Goal: Entertainment & Leisure: Consume media (video, audio)

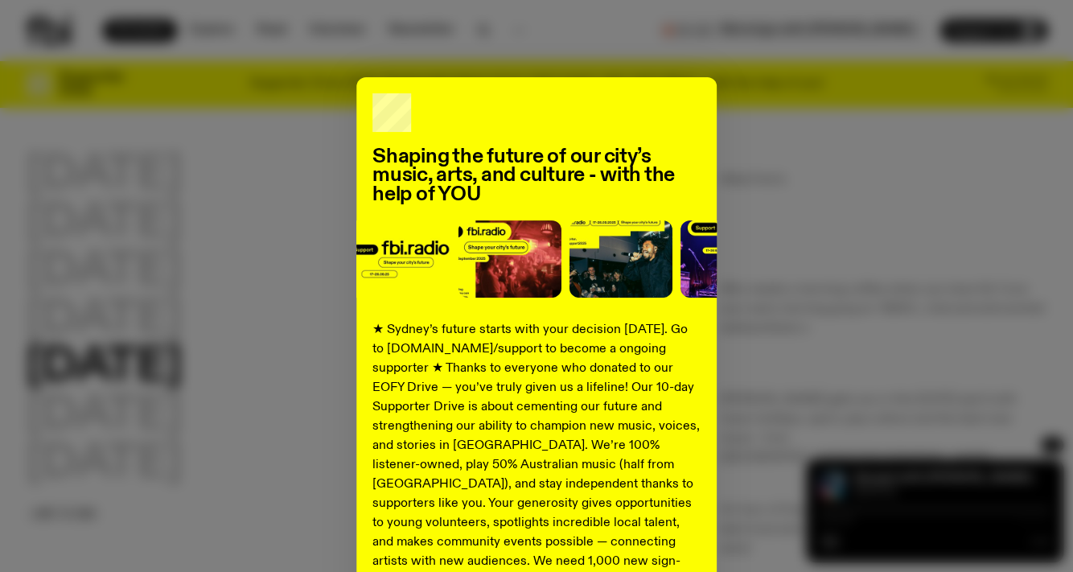
click at [254, 166] on div "Shaping the future of our city’s music, arts, and culture - with the help of YO…" at bounding box center [536, 407] width 1021 height 661
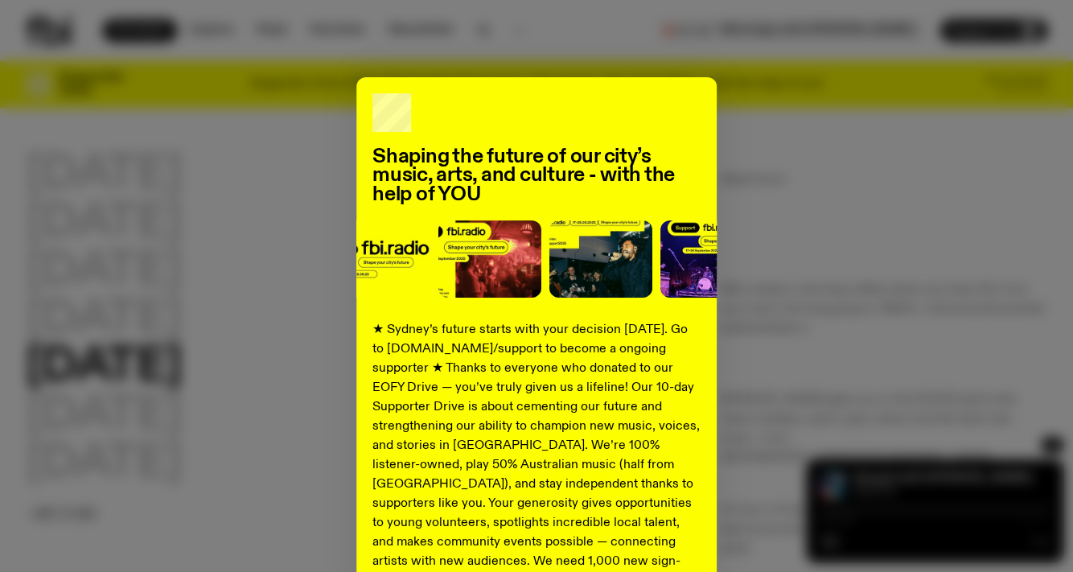
click at [910, 275] on div "Shaping the future of our city’s music, arts, and culture - with the help of YO…" at bounding box center [536, 407] width 1021 height 661
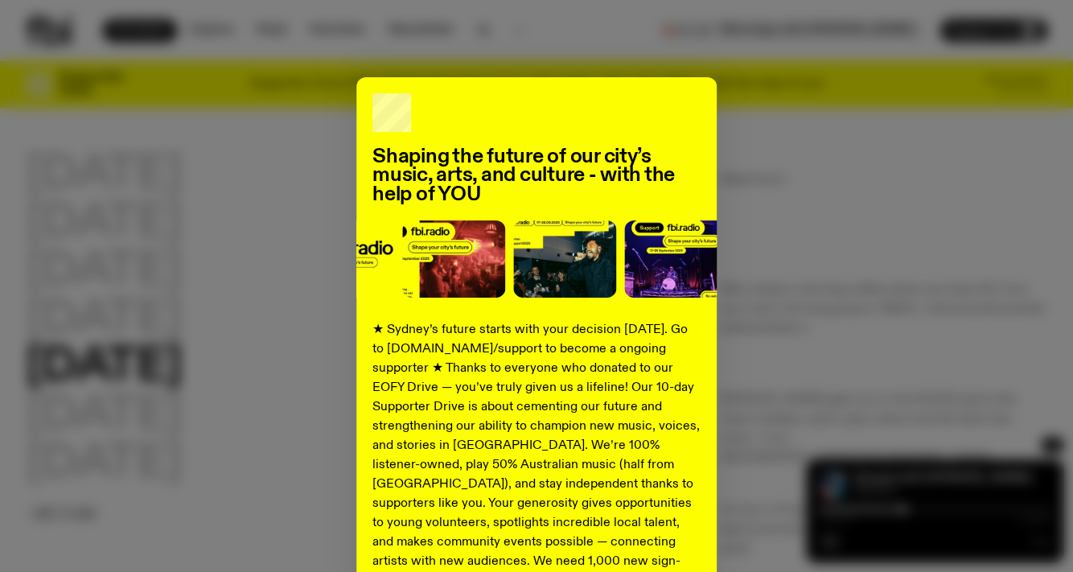
click at [397, 26] on div "Shaping the future of our city’s music, arts, and culture - with the help of YO…" at bounding box center [536, 286] width 1073 height 572
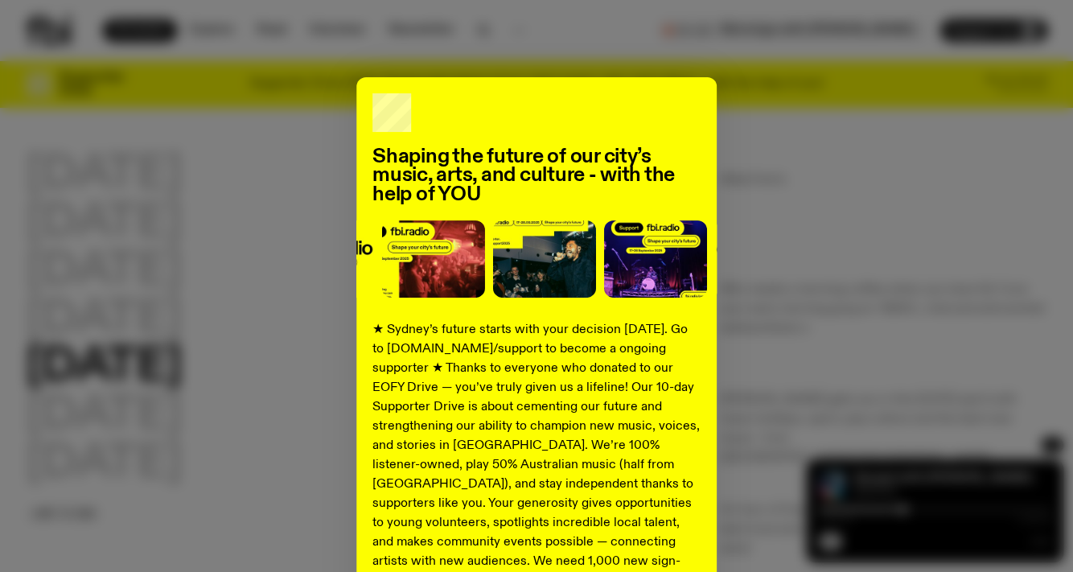
scroll to position [224, 0]
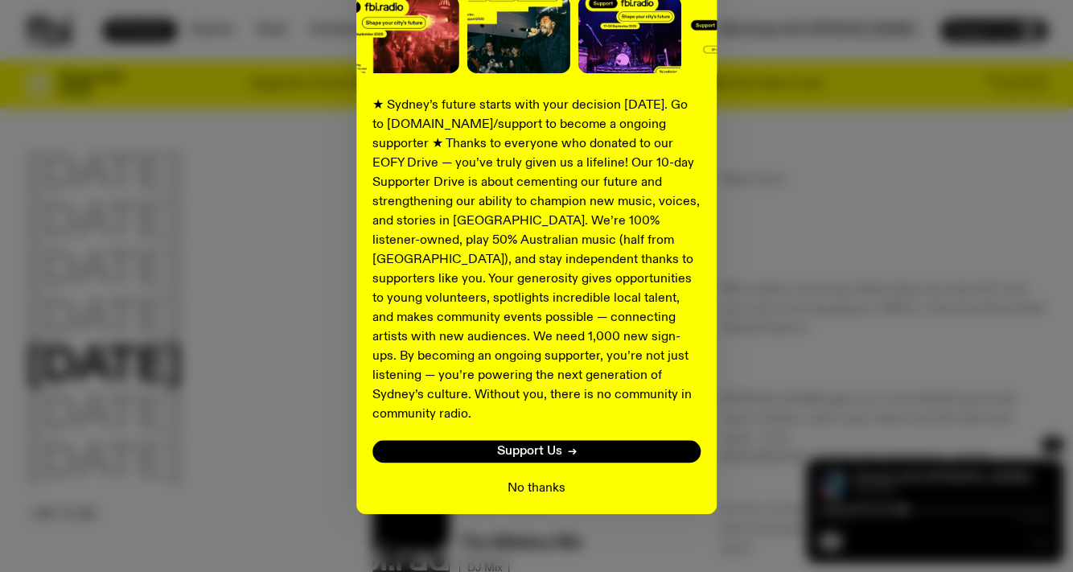
click at [532, 479] on button "No thanks" at bounding box center [536, 488] width 58 height 19
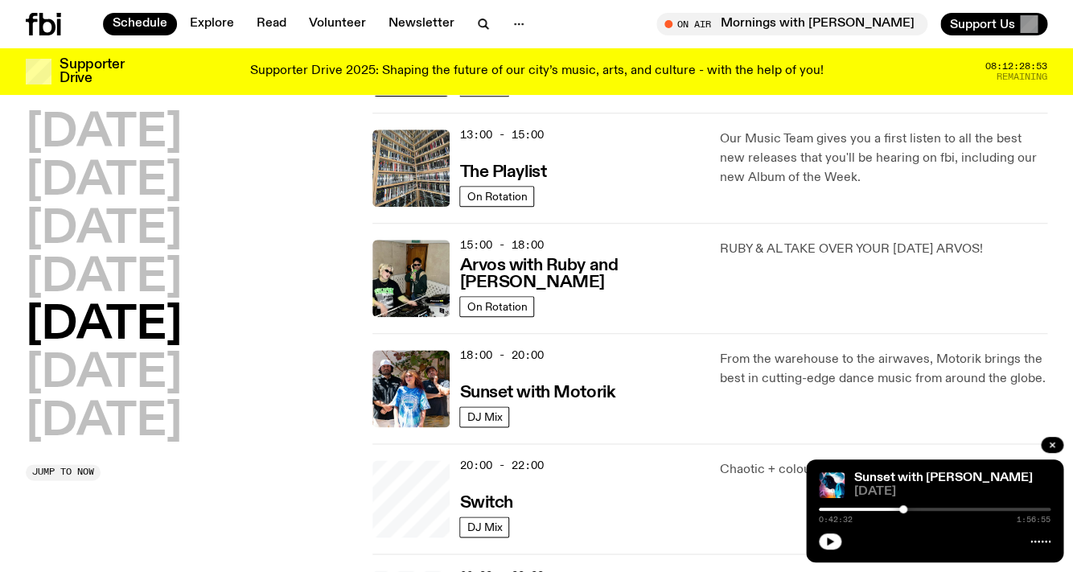
scroll to position [467, 0]
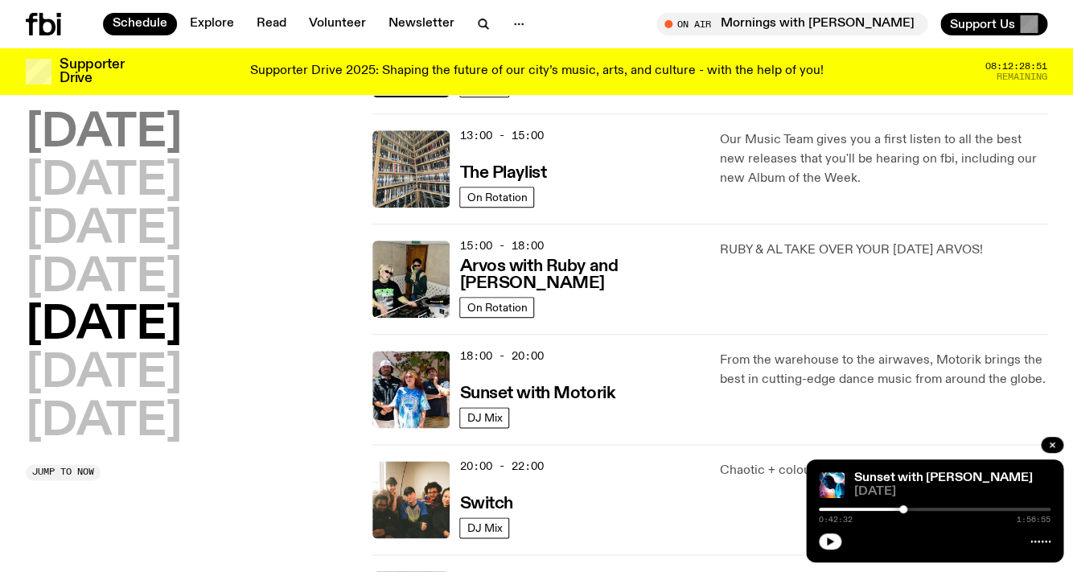
click at [124, 138] on h2 "[DATE]" at bounding box center [104, 133] width 156 height 45
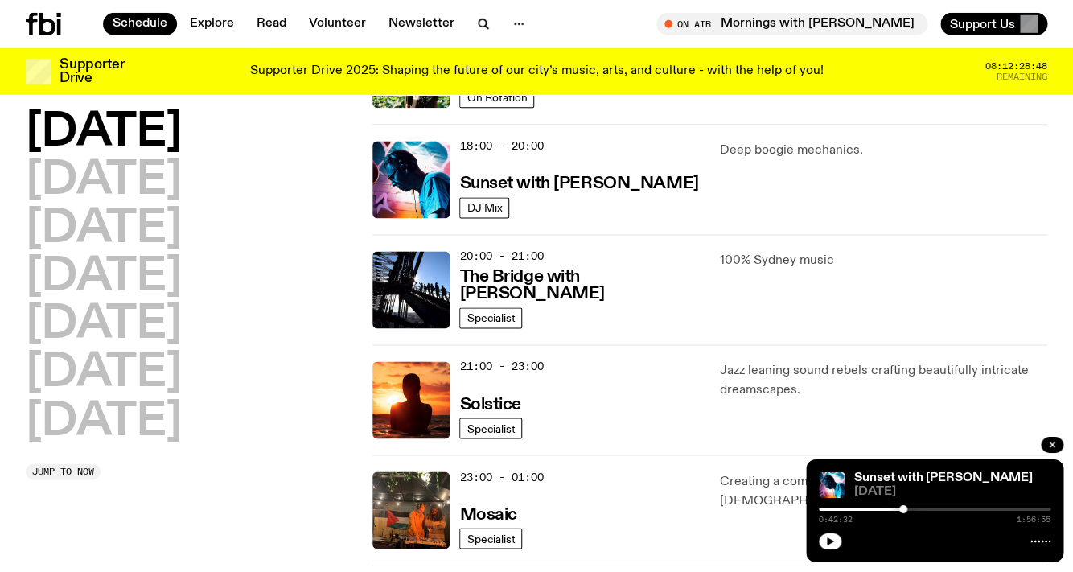
scroll to position [591, 0]
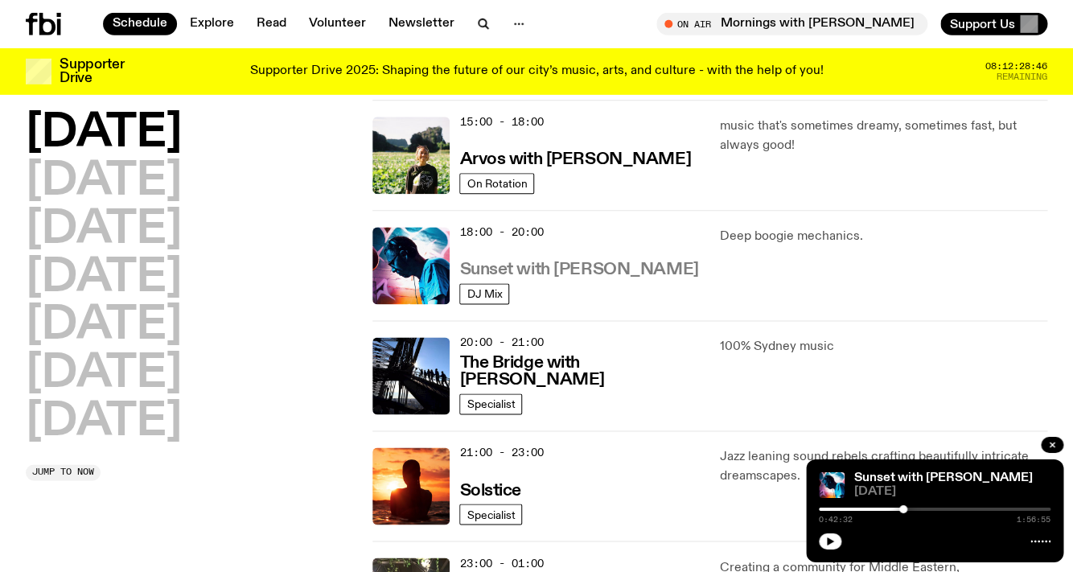
click at [540, 268] on h3 "Sunset with [PERSON_NAME]" at bounding box center [578, 269] width 239 height 17
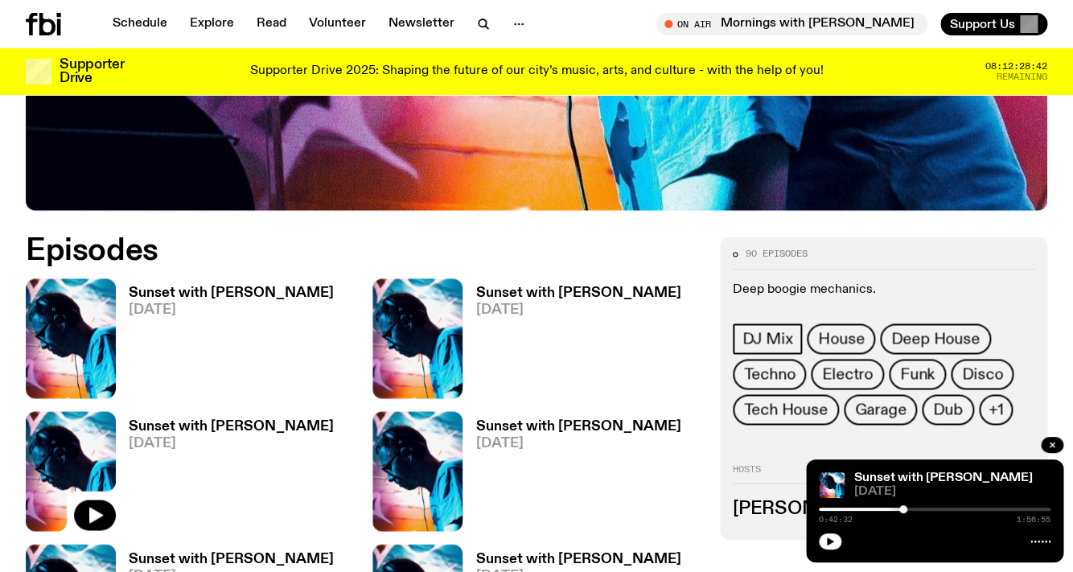
scroll to position [666, 0]
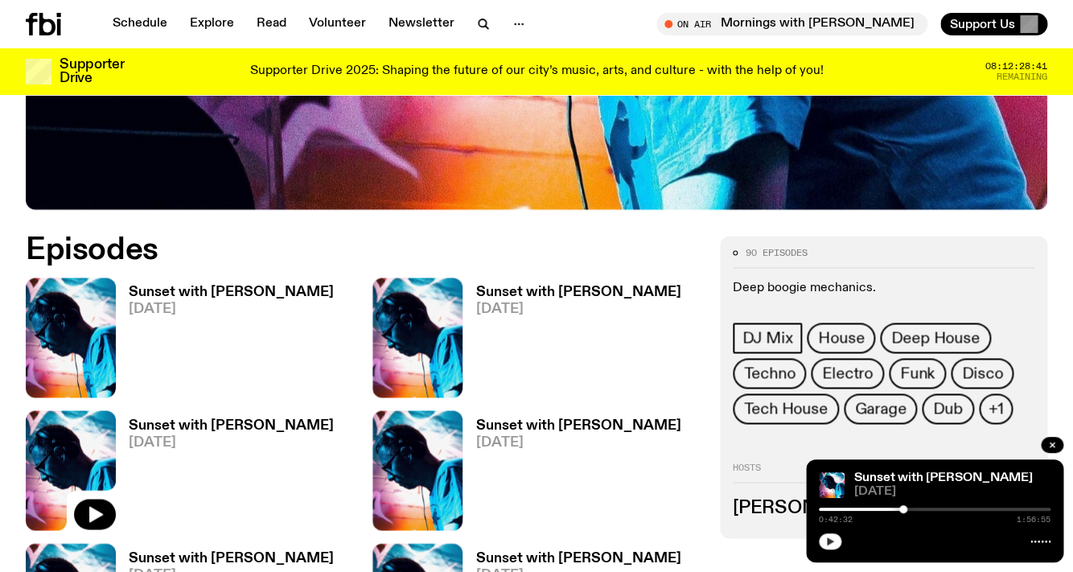
click at [838, 542] on button "button" at bounding box center [830, 541] width 23 height 16
